Goal: Find specific page/section: Find specific page/section

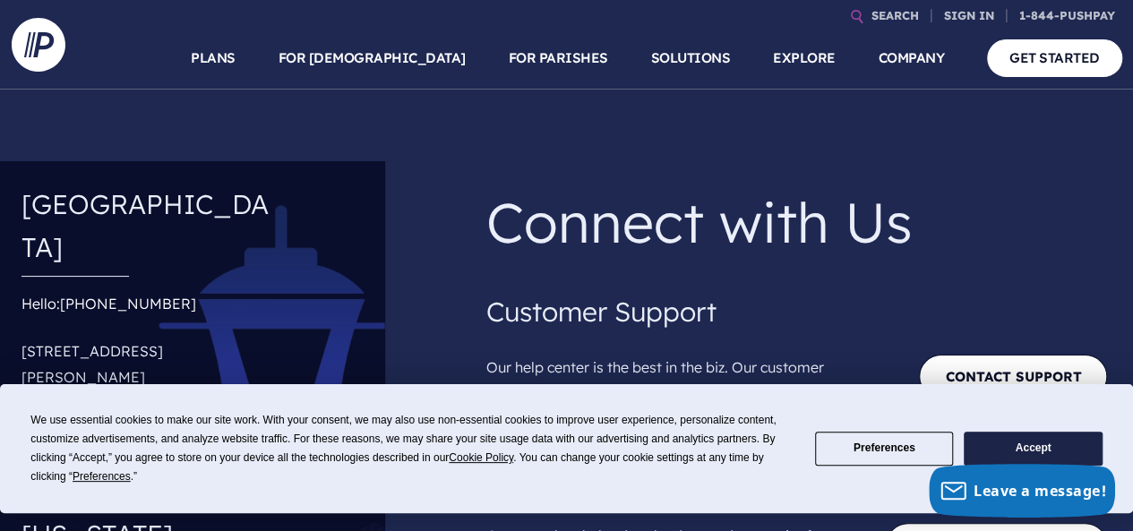
click at [1029, 445] on button "Accept" at bounding box center [1032, 449] width 138 height 35
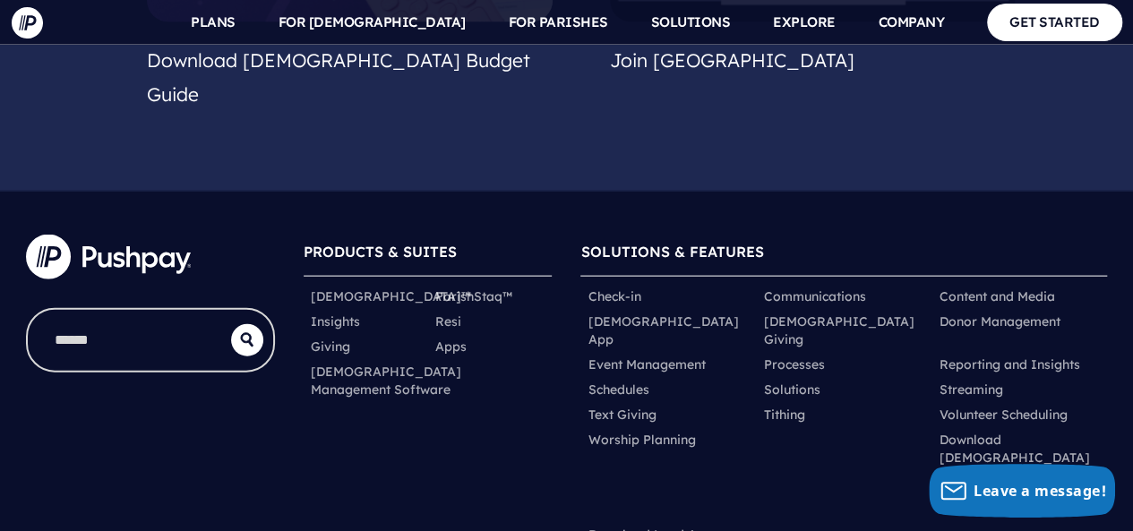
scroll to position [1884, 0]
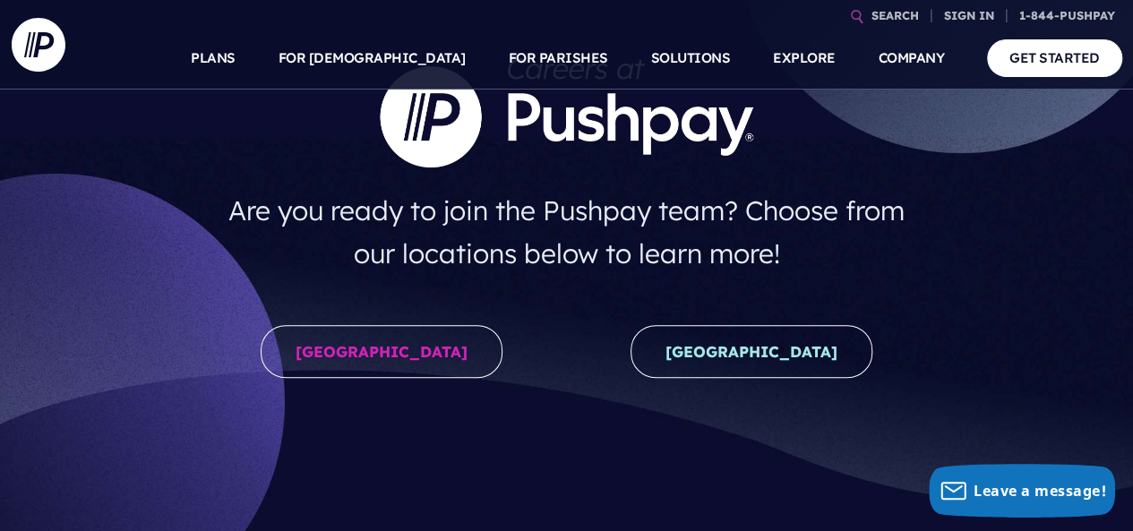
scroll to position [269, 0]
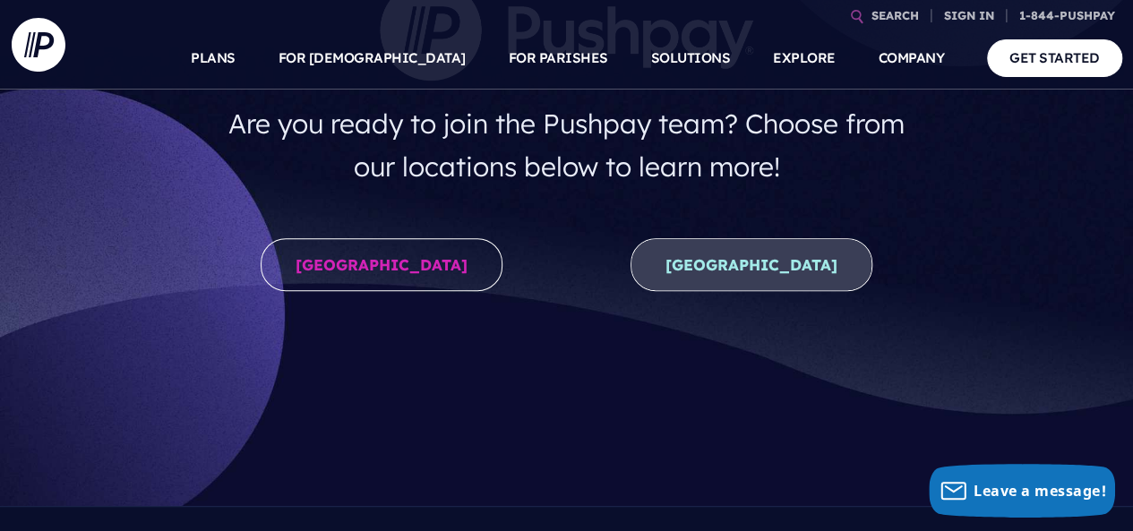
click at [741, 272] on link "New Zealand" at bounding box center [751, 264] width 242 height 53
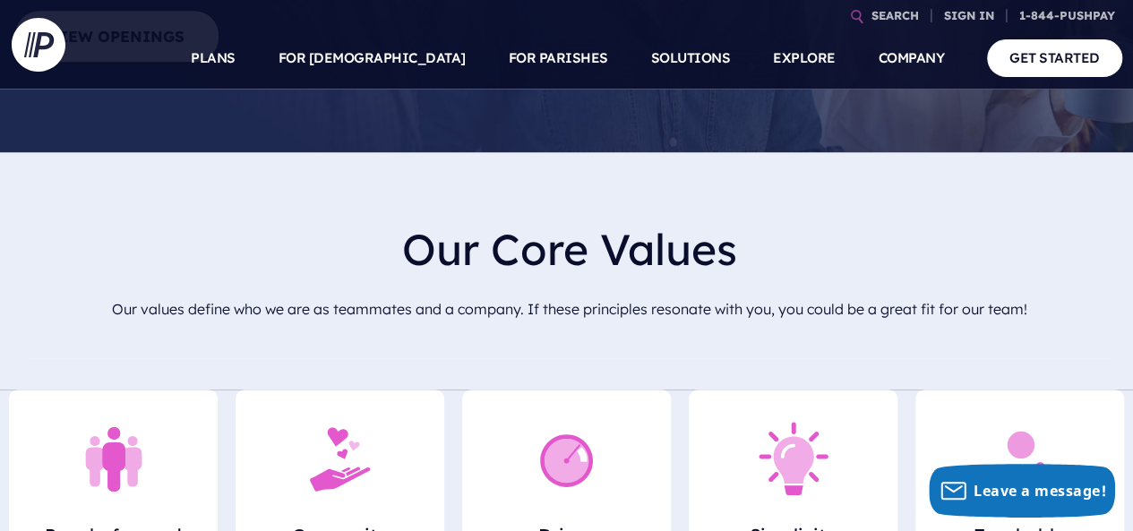
scroll to position [269, 0]
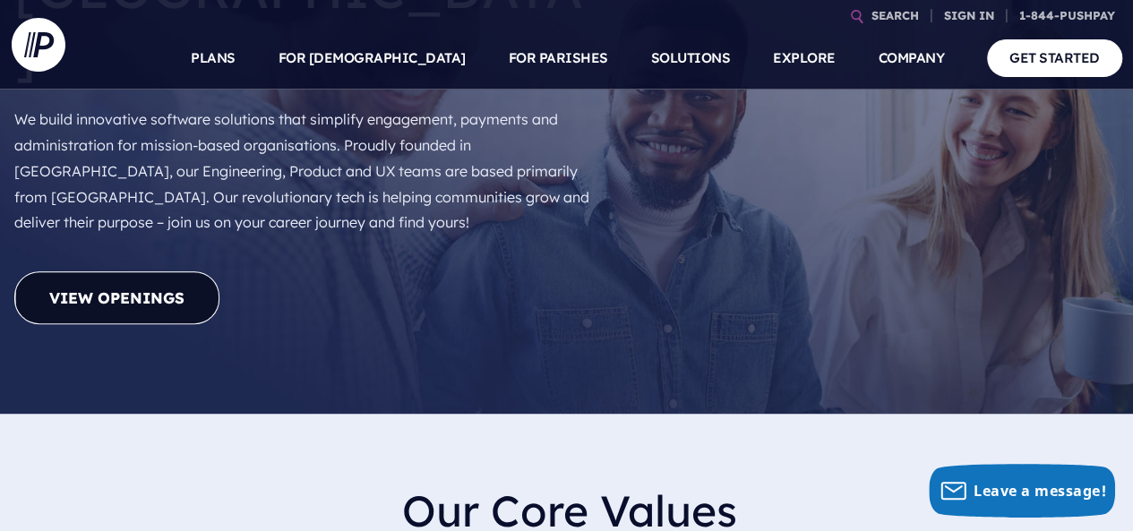
click at [71, 271] on link "View Openings" at bounding box center [116, 297] width 205 height 53
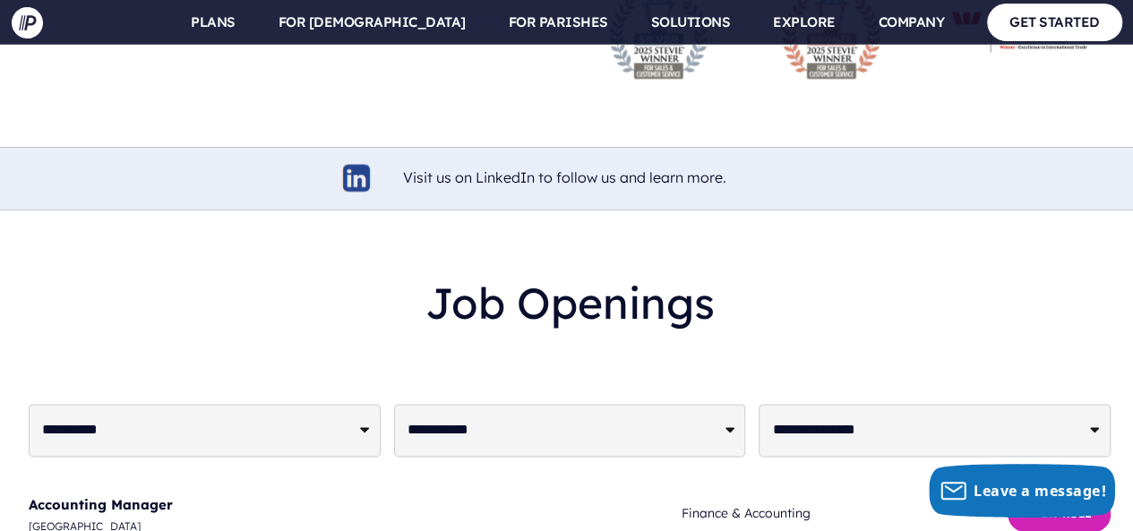
scroll to position [4404, 0]
